Goal: Task Accomplishment & Management: Manage account settings

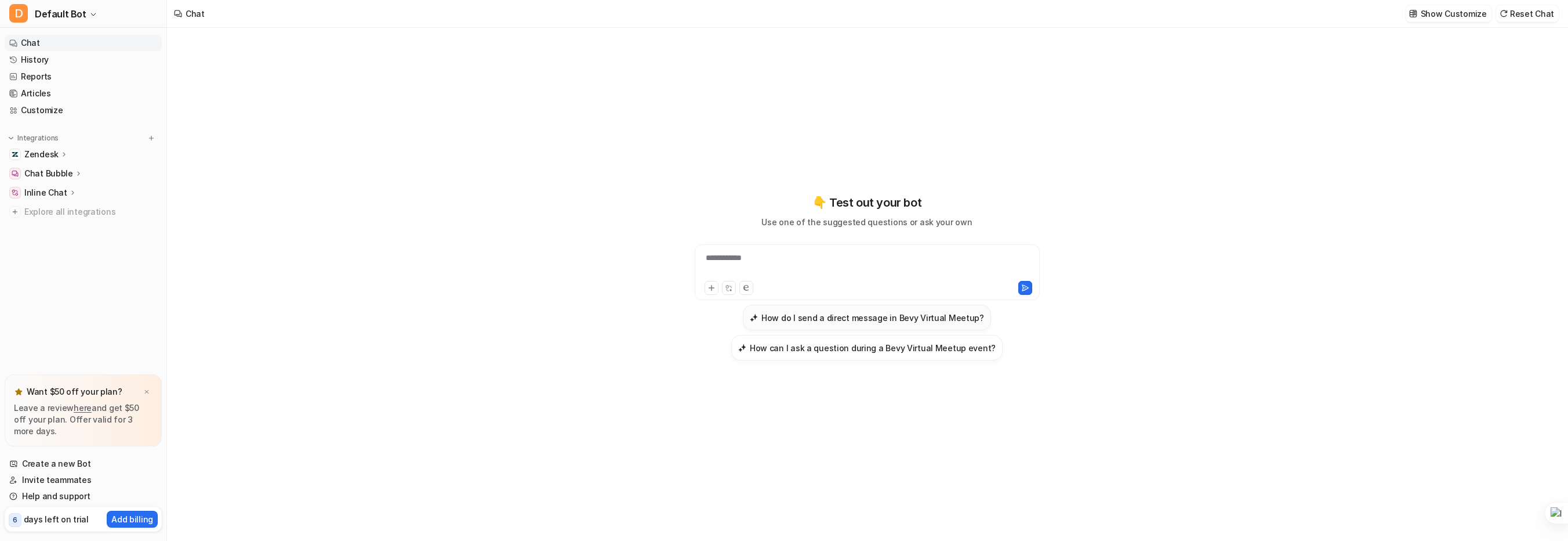
click at [942, 319] on h3 "How do I send a direct message in Bevy Virtual Meetup?" at bounding box center [873, 317] width 222 height 12
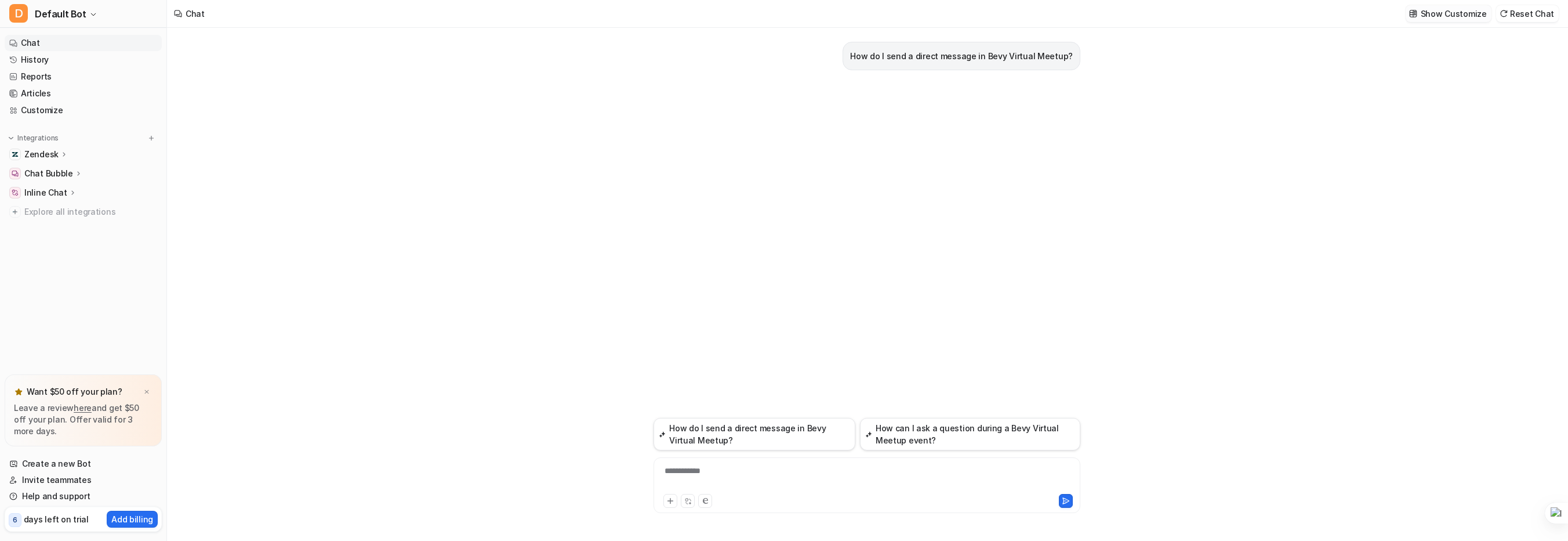
click at [1466, 15] on p "Show Customize" at bounding box center [1454, 13] width 66 height 12
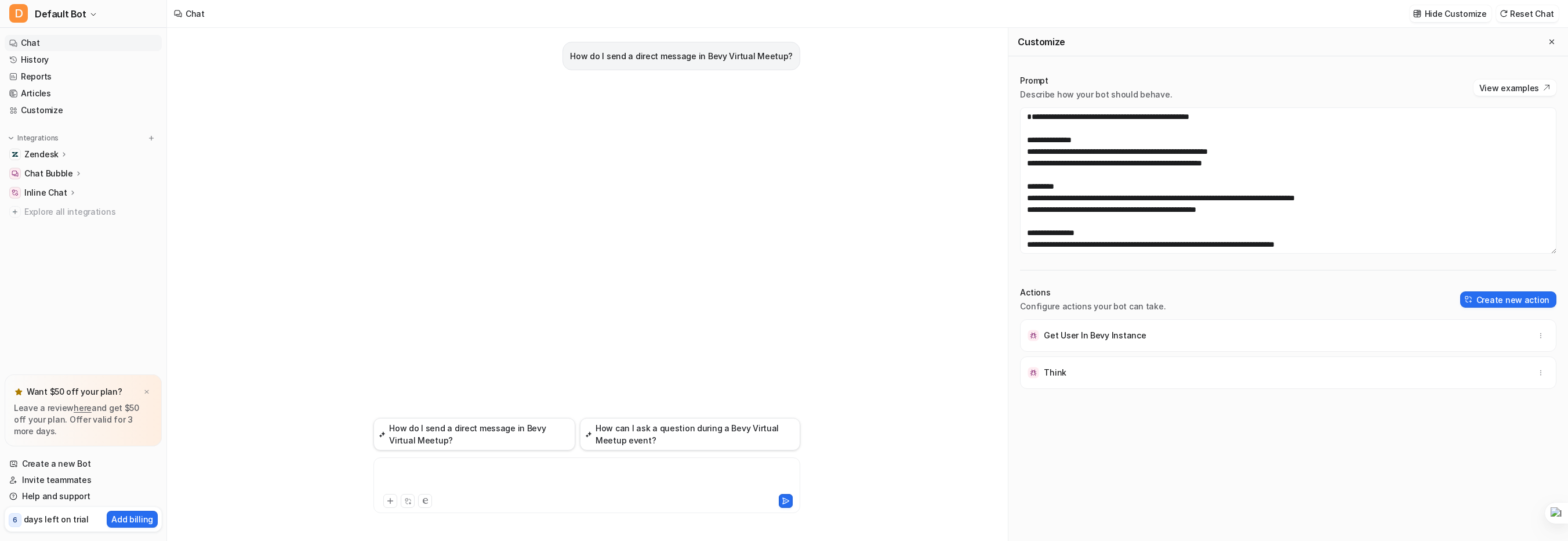
click at [556, 466] on div at bounding box center [587, 478] width 421 height 27
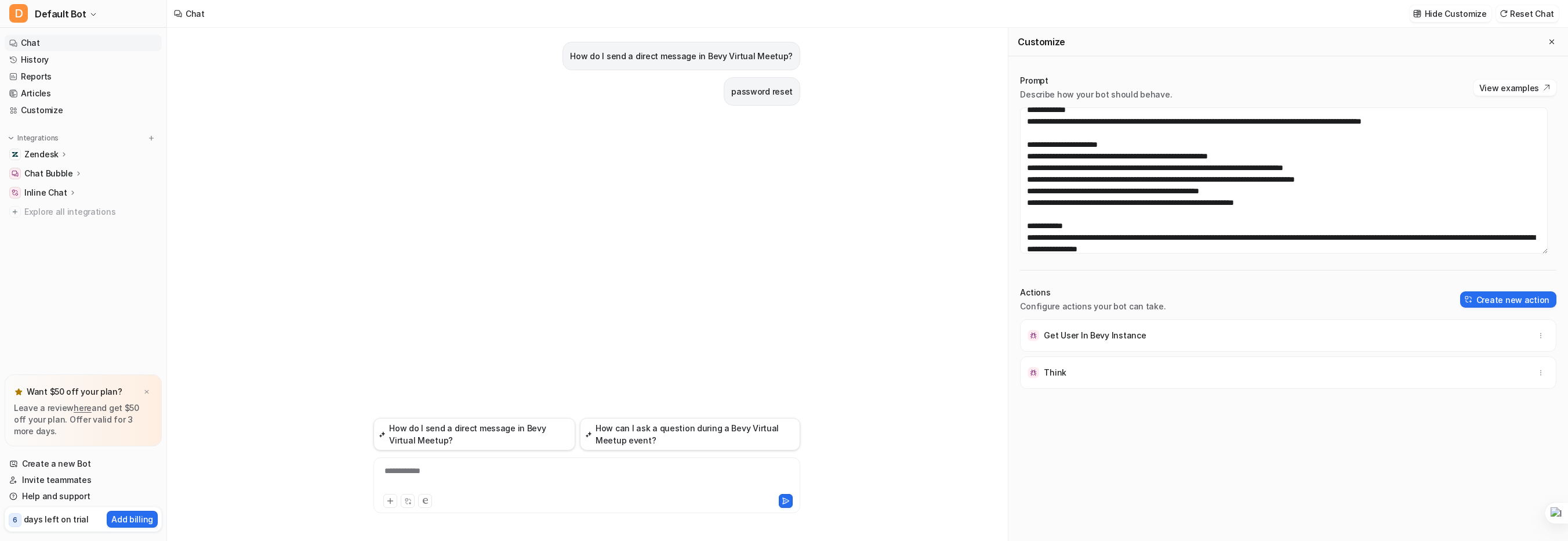
scroll to position [198, 0]
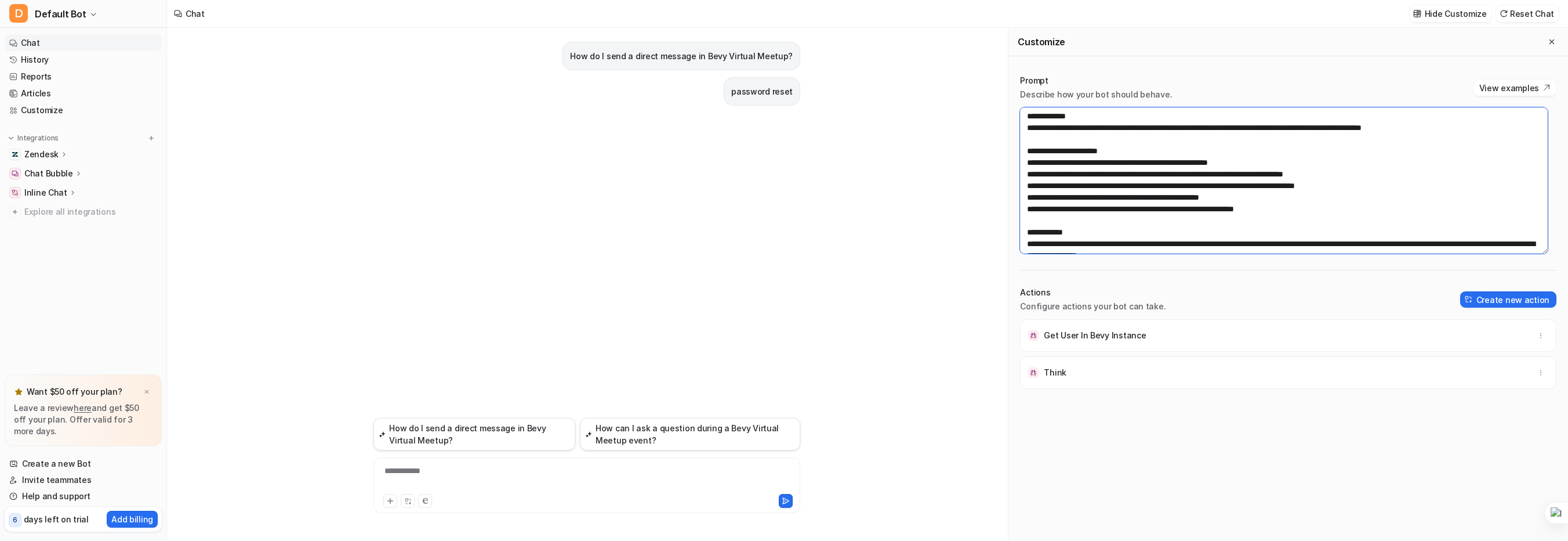
click at [1152, 156] on textarea at bounding box center [1284, 180] width 527 height 146
click at [1284, 139] on textarea at bounding box center [1284, 180] width 527 height 146
drag, startPoint x: 1282, startPoint y: 139, endPoint x: 1446, endPoint y: 141, distance: 164.0
click at [1446, 141] on textarea at bounding box center [1284, 180] width 527 height 146
type textarea "**********"
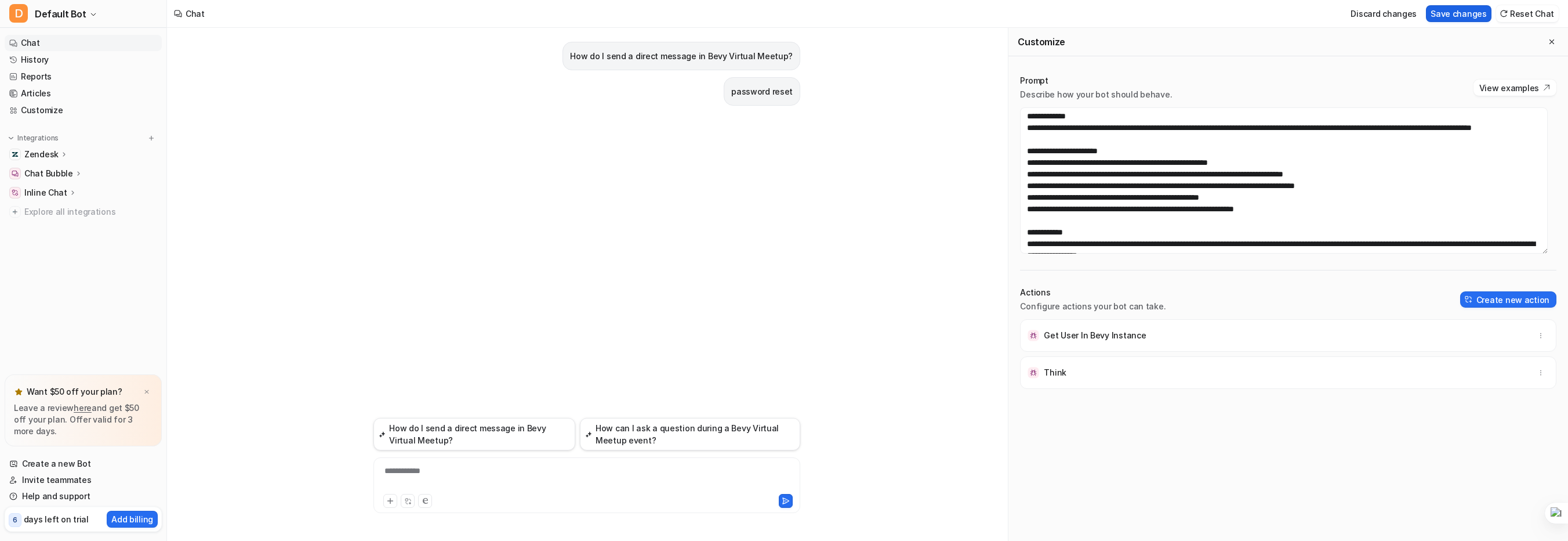
click at [1457, 15] on button "Save changes" at bounding box center [1459, 14] width 66 height 17
click at [1526, 12] on button "Reset Chat" at bounding box center [1527, 14] width 63 height 17
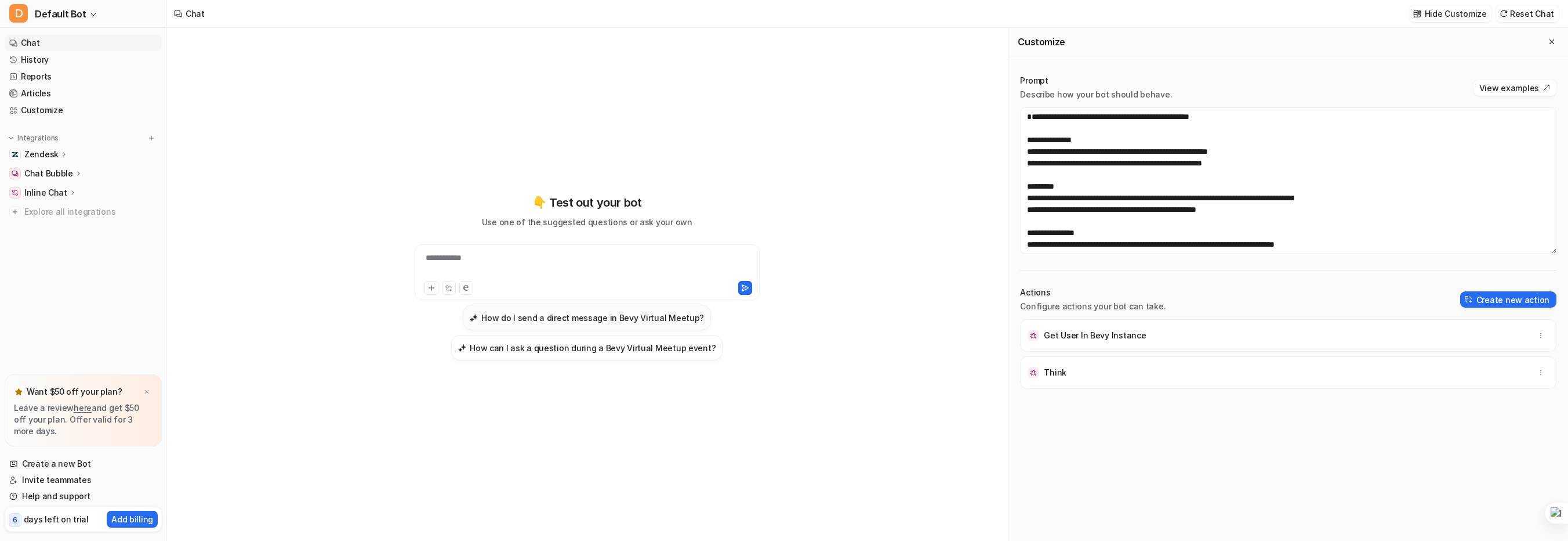
click at [599, 308] on button "How do I send a direct message in Bevy Virtual Meetup?" at bounding box center [587, 317] width 249 height 25
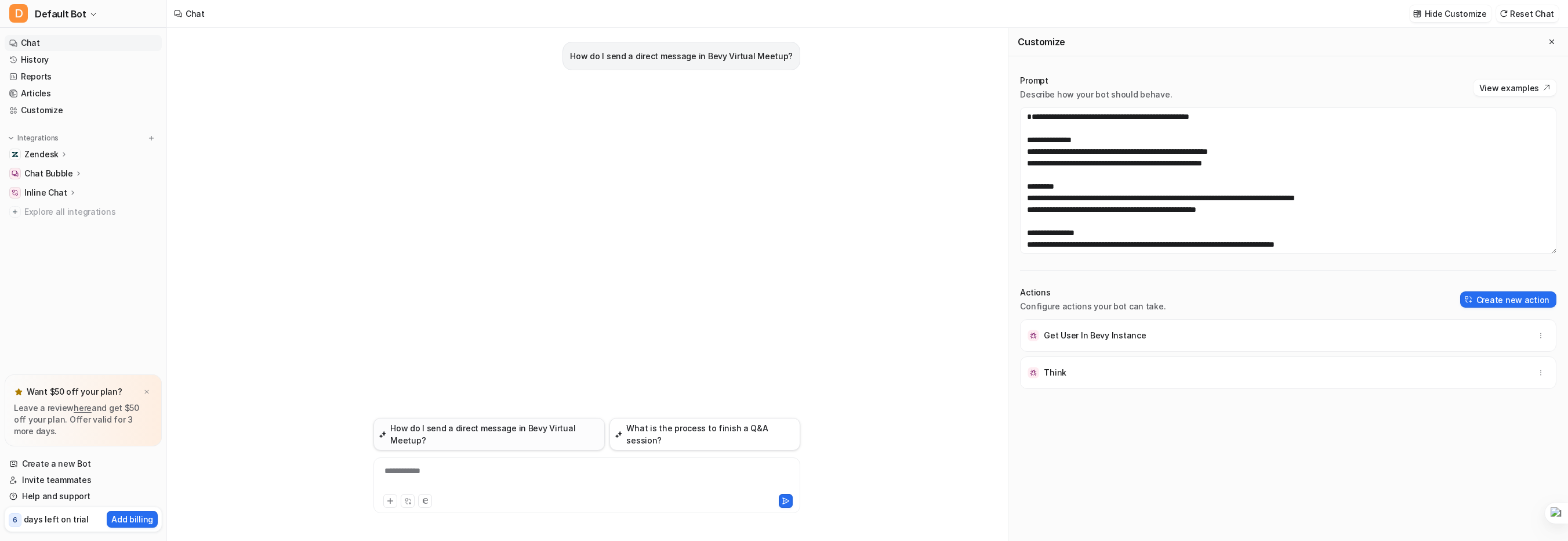
click at [570, 438] on button "How do I send a direct message in Bevy Virtual Meetup?" at bounding box center [489, 434] width 231 height 33
click at [640, 439] on button "What is the process to finish a Q&A session?" at bounding box center [705, 434] width 191 height 33
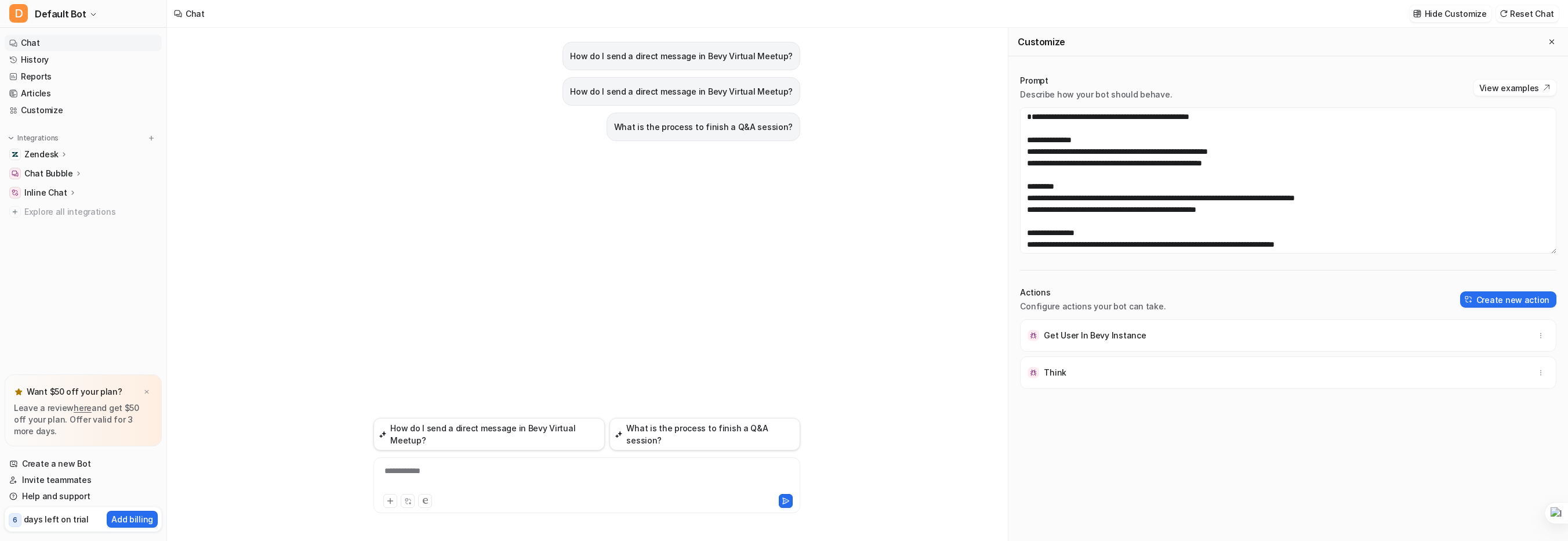
click at [612, 474] on div "**********" at bounding box center [587, 478] width 421 height 27
click at [1162, 135] on textarea at bounding box center [1288, 180] width 536 height 146
